Goal: Information Seeking & Learning: Learn about a topic

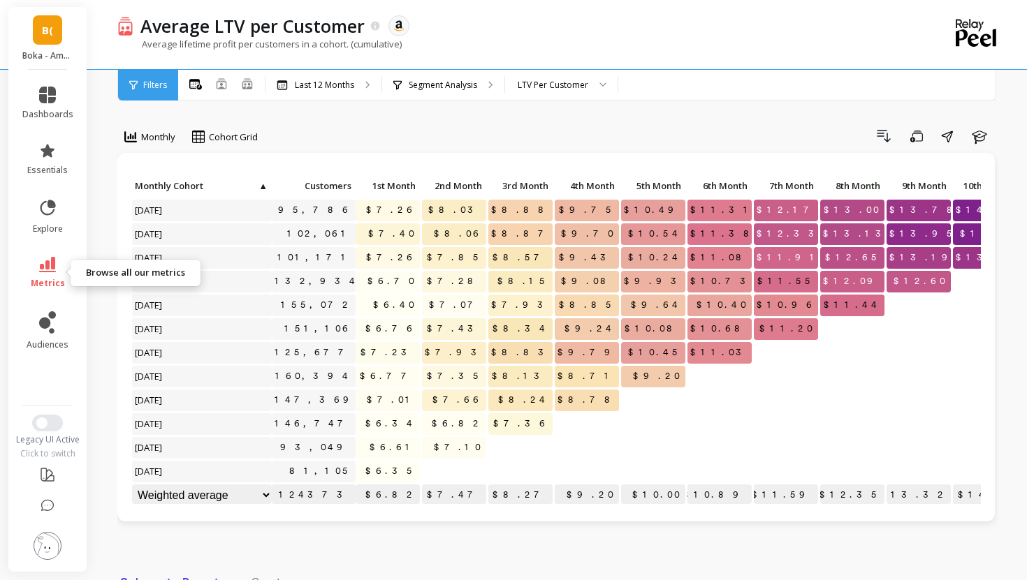
click at [50, 264] on icon at bounding box center [47, 264] width 17 height 15
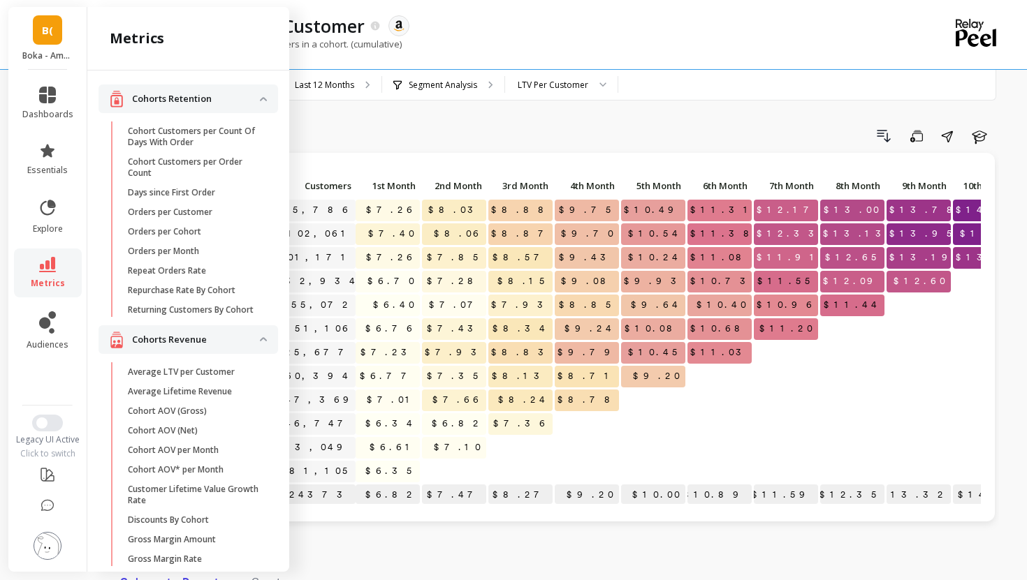
scroll to position [980, 0]
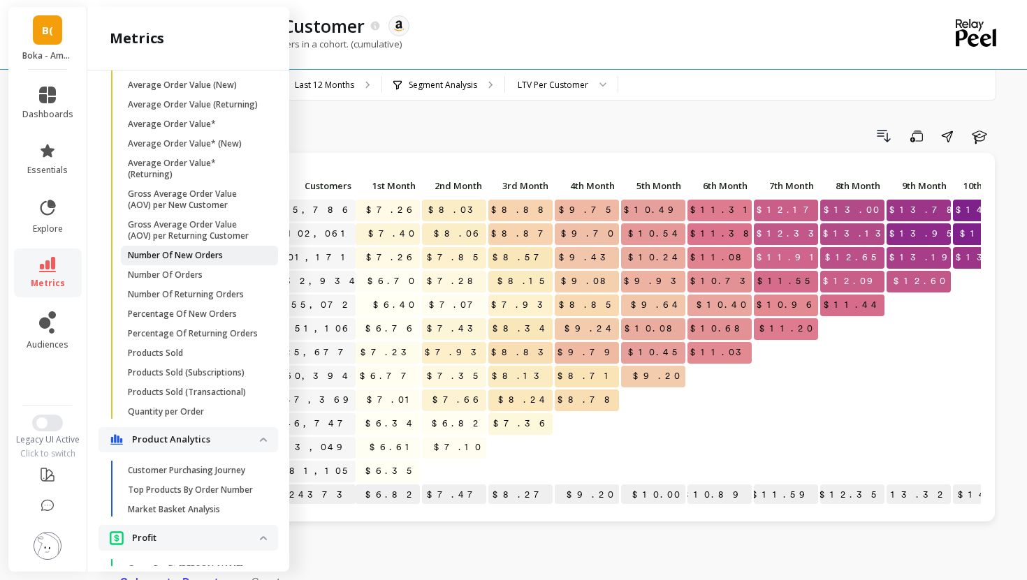
click at [159, 261] on p "Number Of New Orders" at bounding box center [175, 255] width 95 height 11
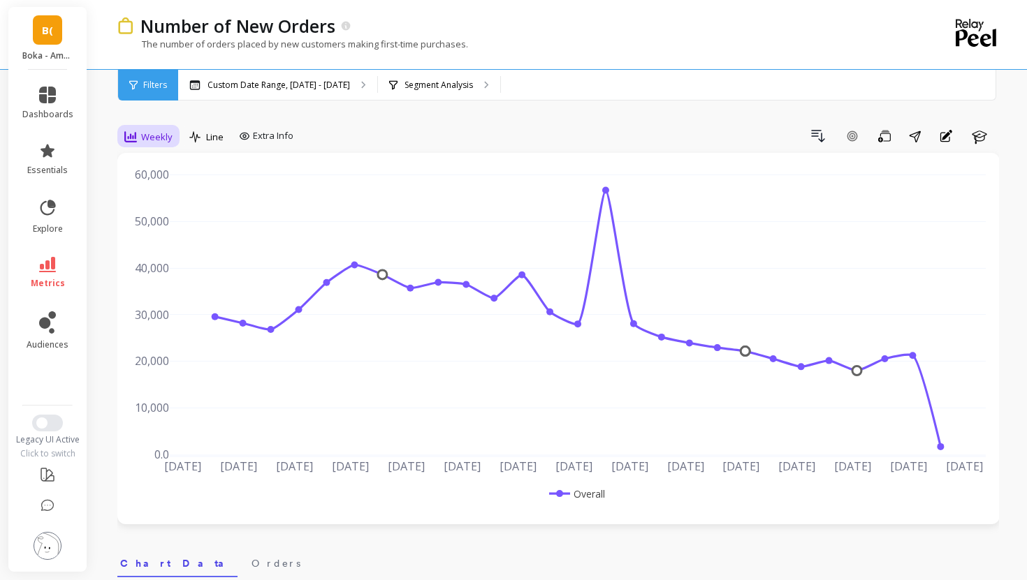
click at [156, 135] on span "Weekly" at bounding box center [156, 137] width 31 height 13
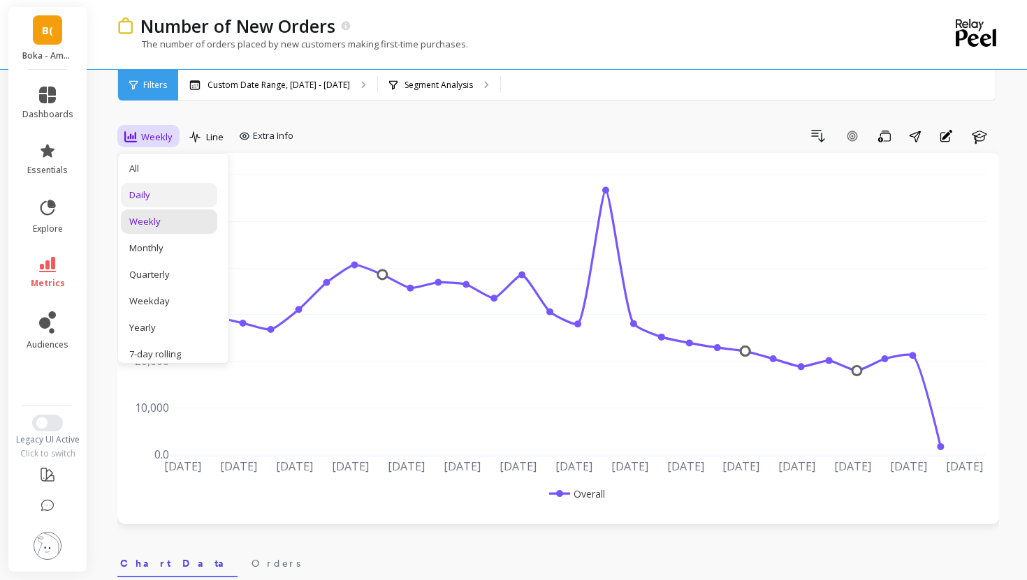
click at [163, 189] on div "Daily" at bounding box center [169, 195] width 80 height 13
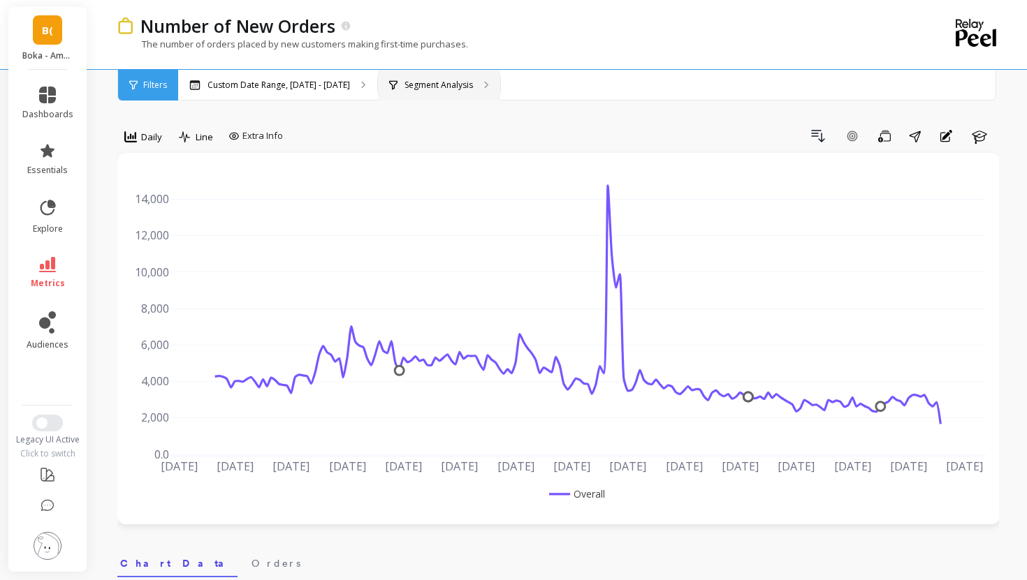
click at [409, 82] on p "Segment Analysis" at bounding box center [438, 85] width 68 height 11
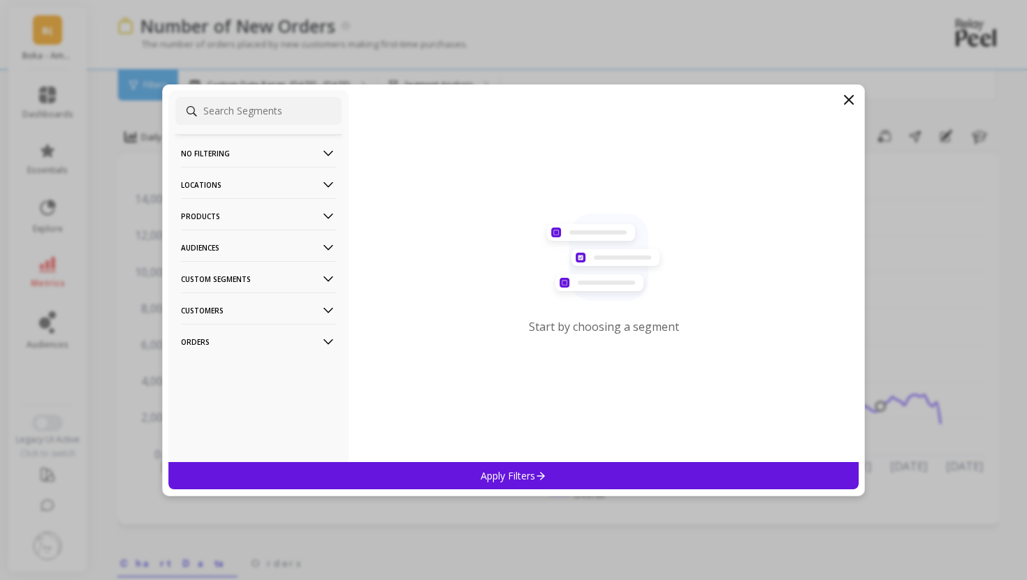
click at [225, 223] on p "Products" at bounding box center [258, 216] width 155 height 36
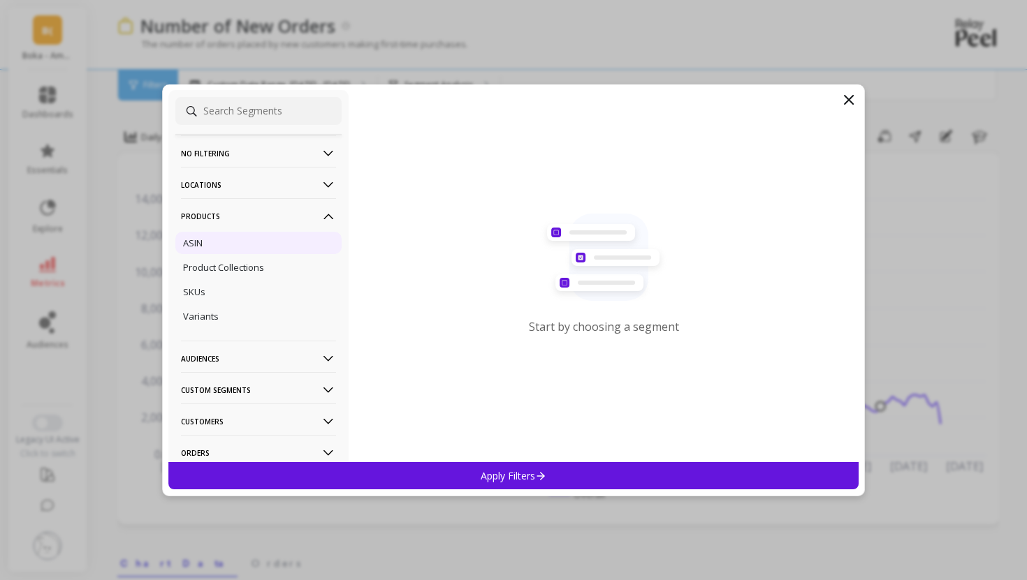
click at [237, 249] on div "ASIN" at bounding box center [258, 243] width 166 height 22
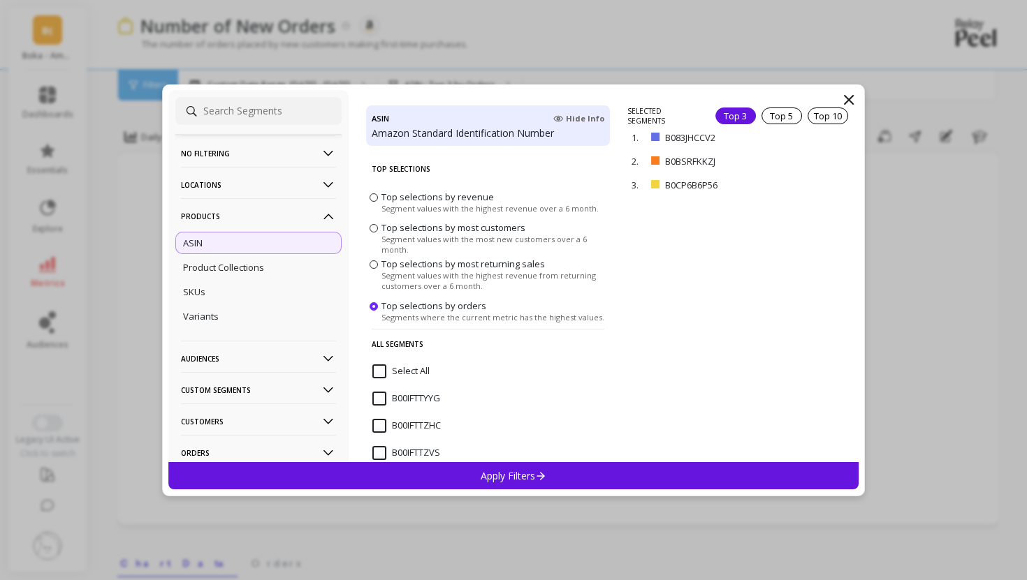
click at [703, 473] on div "Apply Filters" at bounding box center [513, 475] width 690 height 27
